Goal: Information Seeking & Learning: Check status

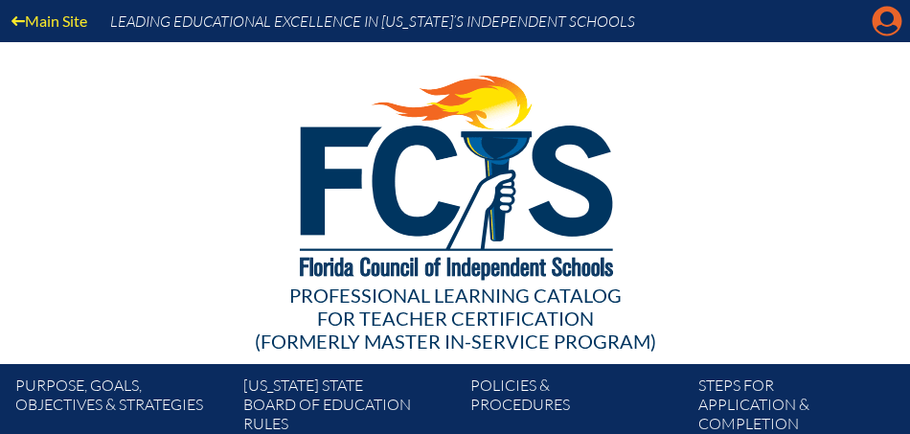
click at [886, 20] on icon "Manage account" at bounding box center [886, 21] width 31 height 31
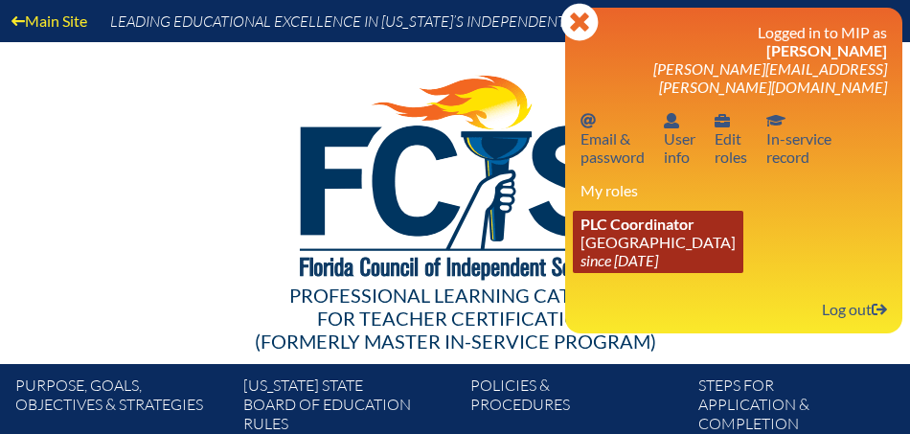
click at [620, 220] on link "PLC Coordinator Saint Andrew’s School since 2008 Aug 1" at bounding box center [658, 242] width 170 height 62
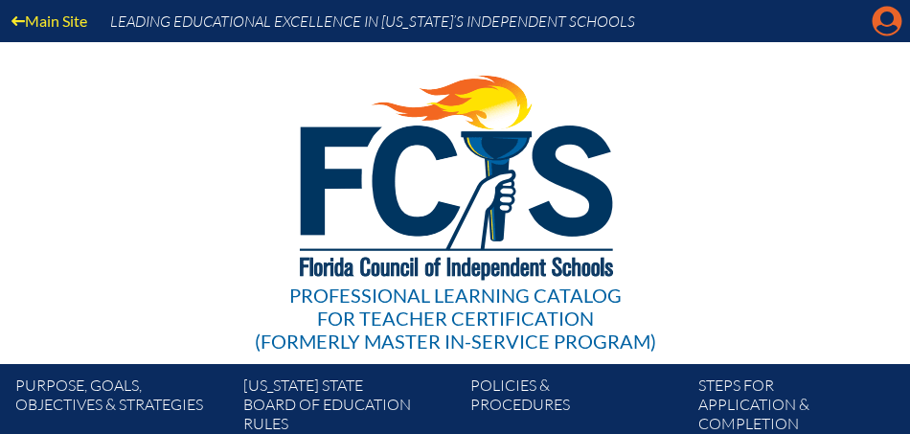
click at [888, 16] on icon "Manage account" at bounding box center [886, 21] width 31 height 31
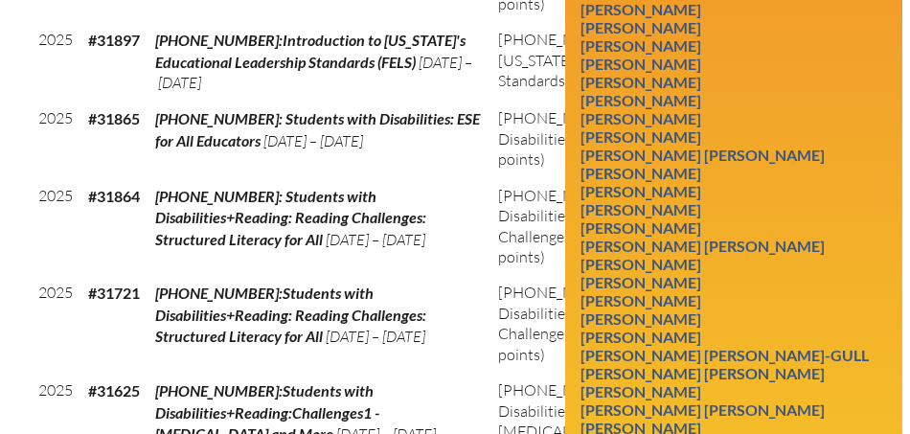
scroll to position [1199, 0]
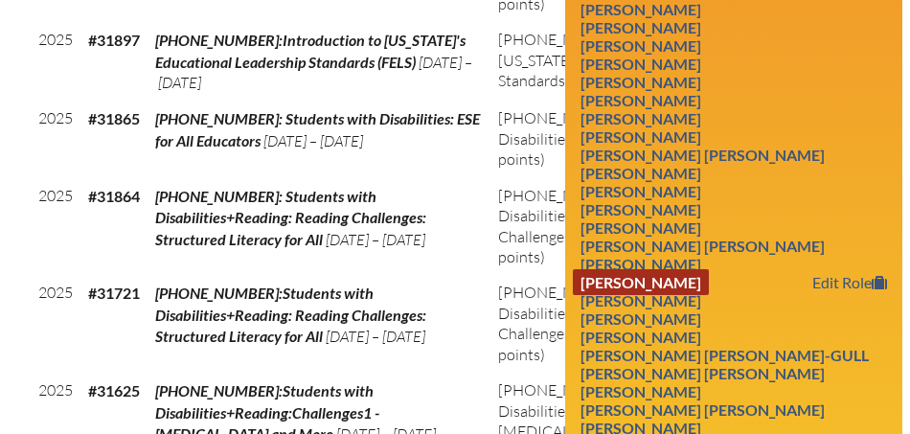
click at [708, 269] on link "Cynthia Anne Longman" at bounding box center [641, 282] width 136 height 26
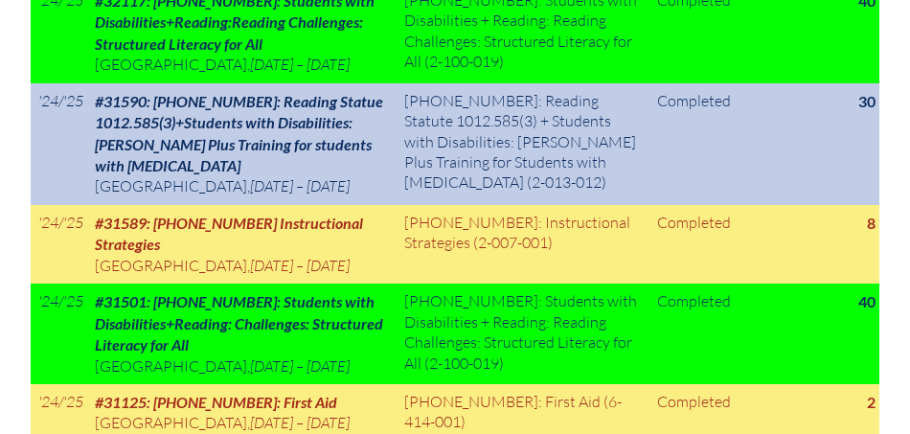
scroll to position [1264, 0]
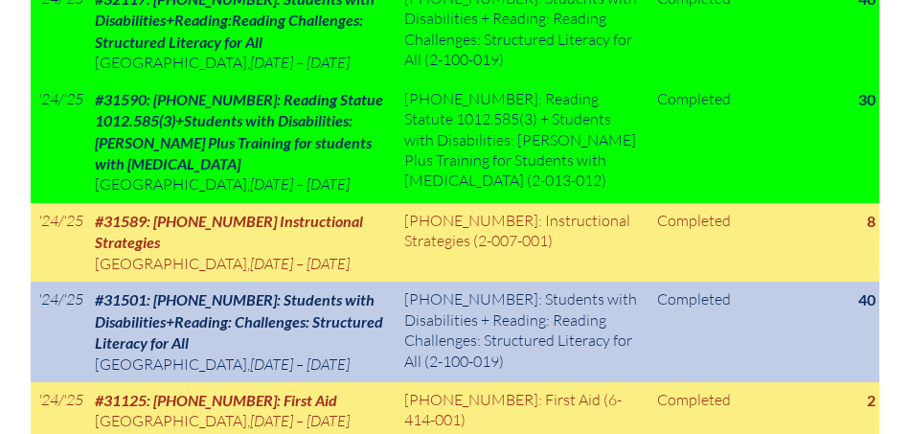
drag, startPoint x: 46, startPoint y: 290, endPoint x: 254, endPoint y: 368, distance: 221.8
click at [254, 368] on tr "'24/'25 #31501: [PHONE_NUMBER]: Students with Disabilities+Reading: Challenges:…" at bounding box center [455, 331] width 848 height 101
copy tr "4/'25 #31501: [PHONE_NUMBER]: Students with Disabilities+Reading: Challenges: S…"
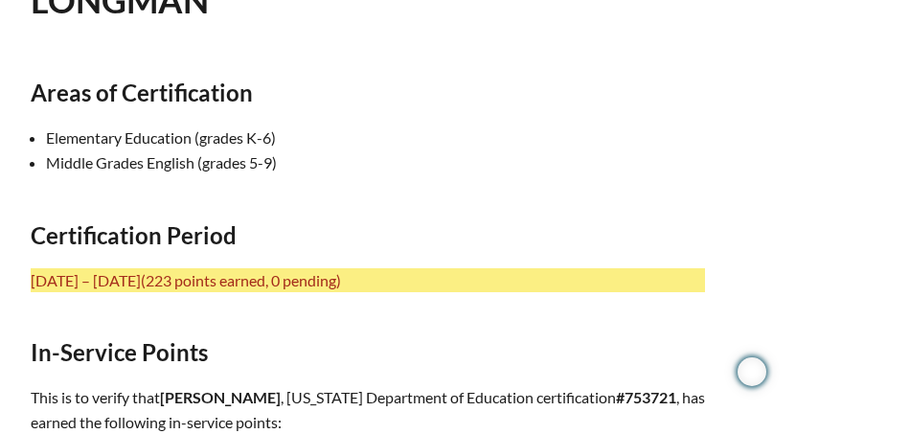
scroll to position [733, 0]
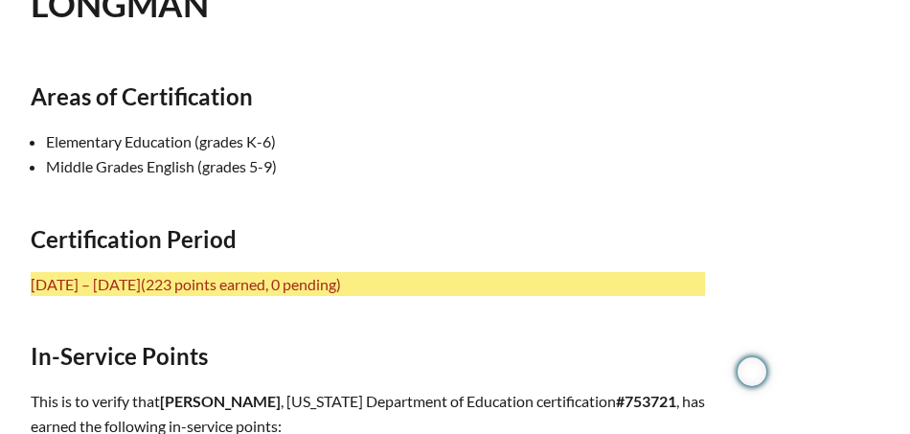
click at [521, 154] on li "Middle Grades English (grades 5-9)" at bounding box center [383, 166] width 674 height 25
